Goal: Information Seeking & Learning: Find specific page/section

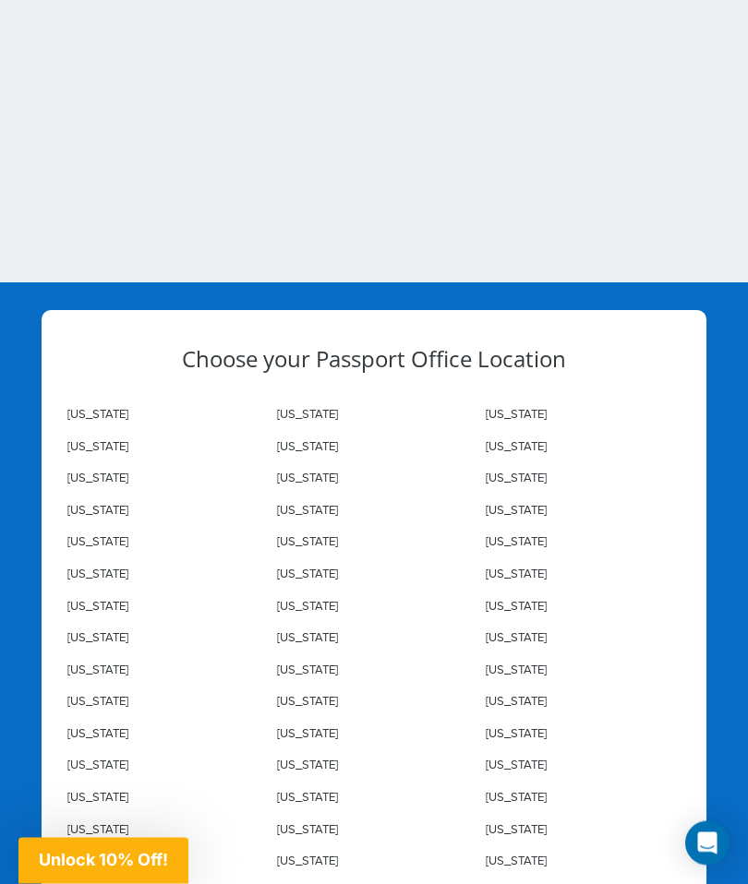
scroll to position [7833, 0]
click at [505, 504] on link "Idaho" at bounding box center [516, 510] width 61 height 15
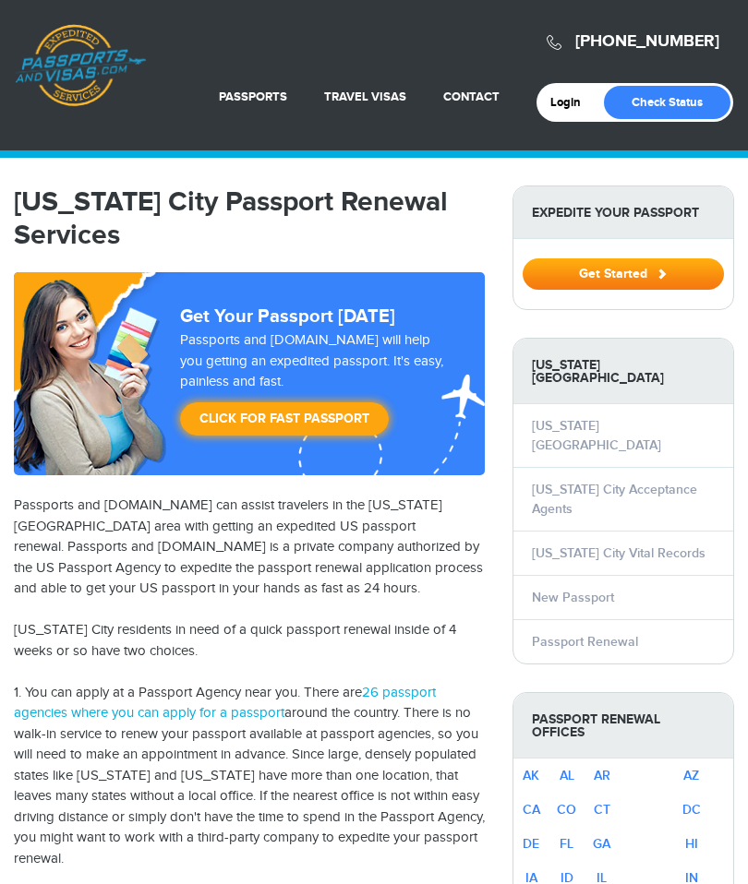
select select "**********"
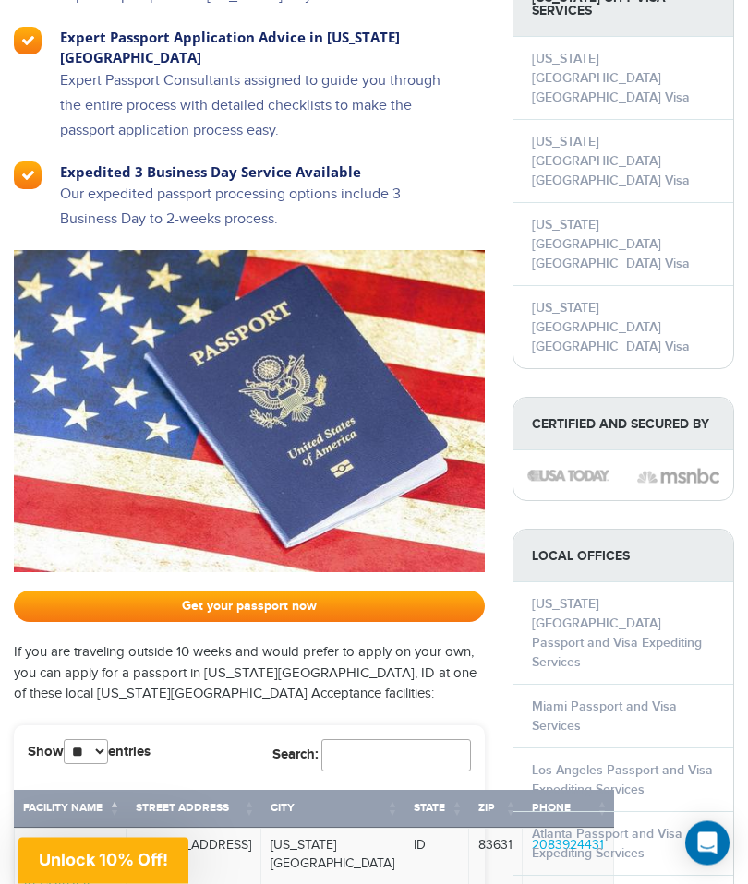
scroll to position [1552, 0]
